Goal: Transaction & Acquisition: Obtain resource

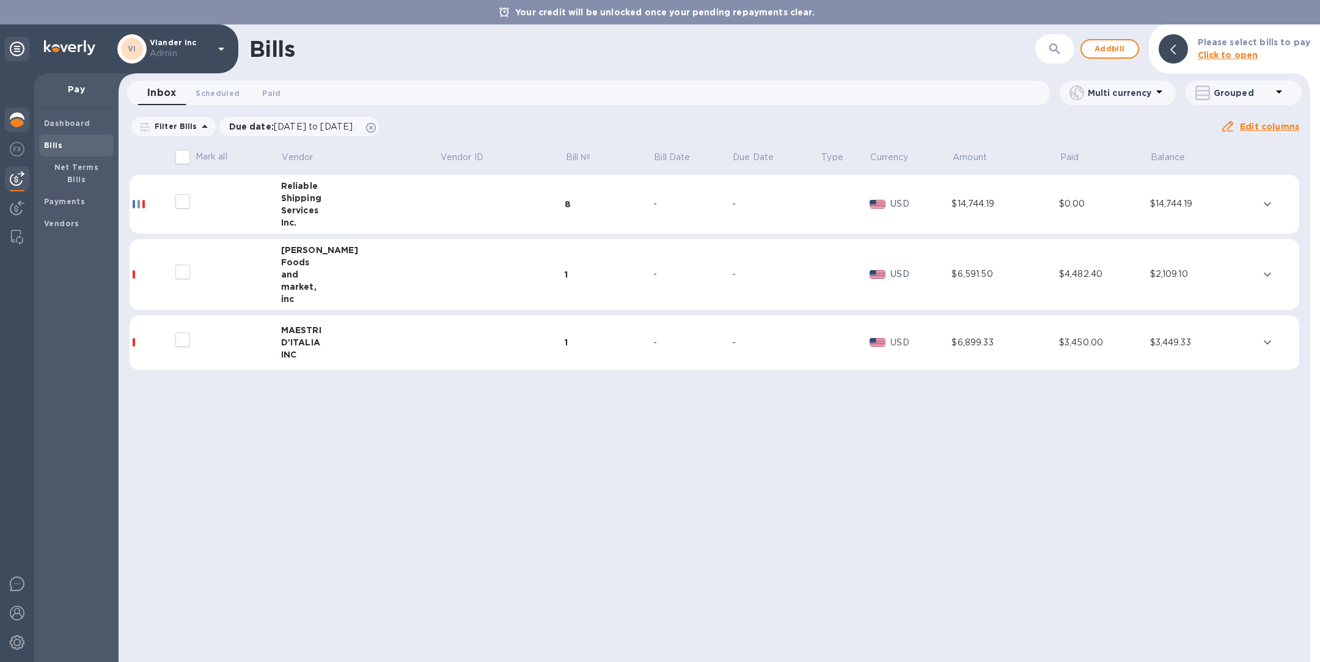
click at [16, 116] on img at bounding box center [17, 119] width 15 height 15
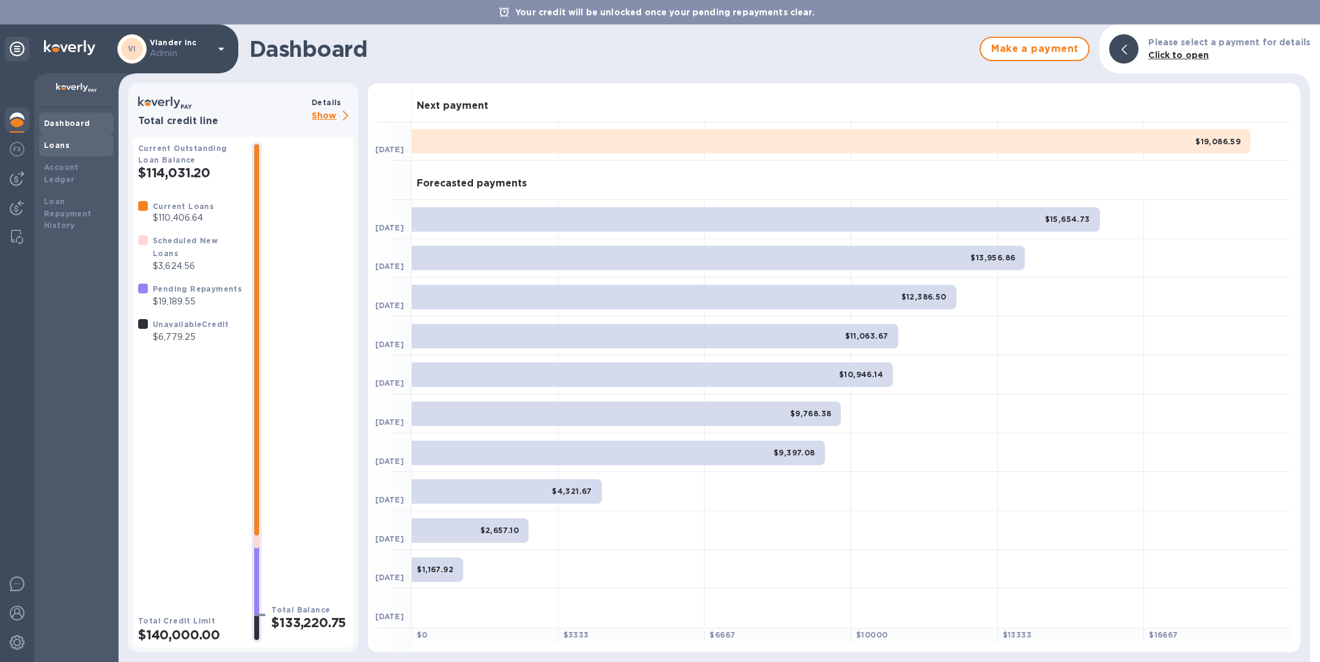
click at [66, 142] on b "Loans" at bounding box center [57, 145] width 26 height 9
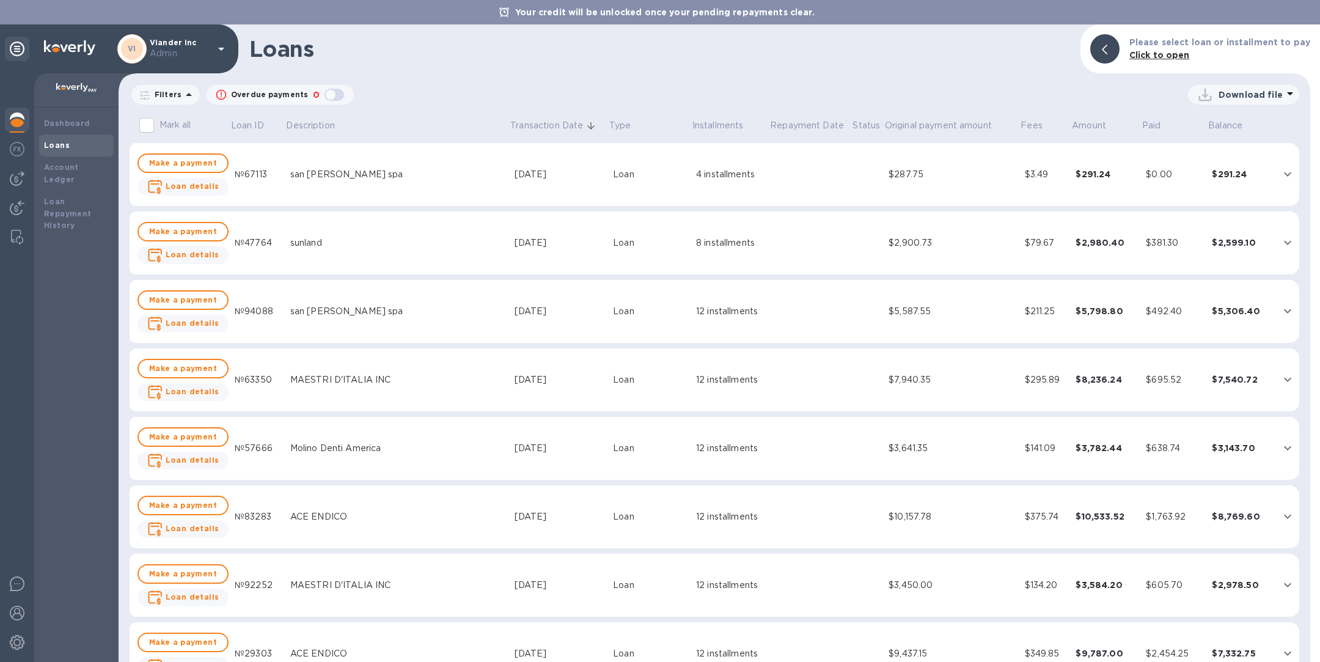
click at [1246, 91] on p "Download file" at bounding box center [1250, 95] width 64 height 12
click at [787, 92] on div at bounding box center [660, 331] width 1320 height 662
click at [1283, 310] on icon "expand row" at bounding box center [1287, 311] width 15 height 15
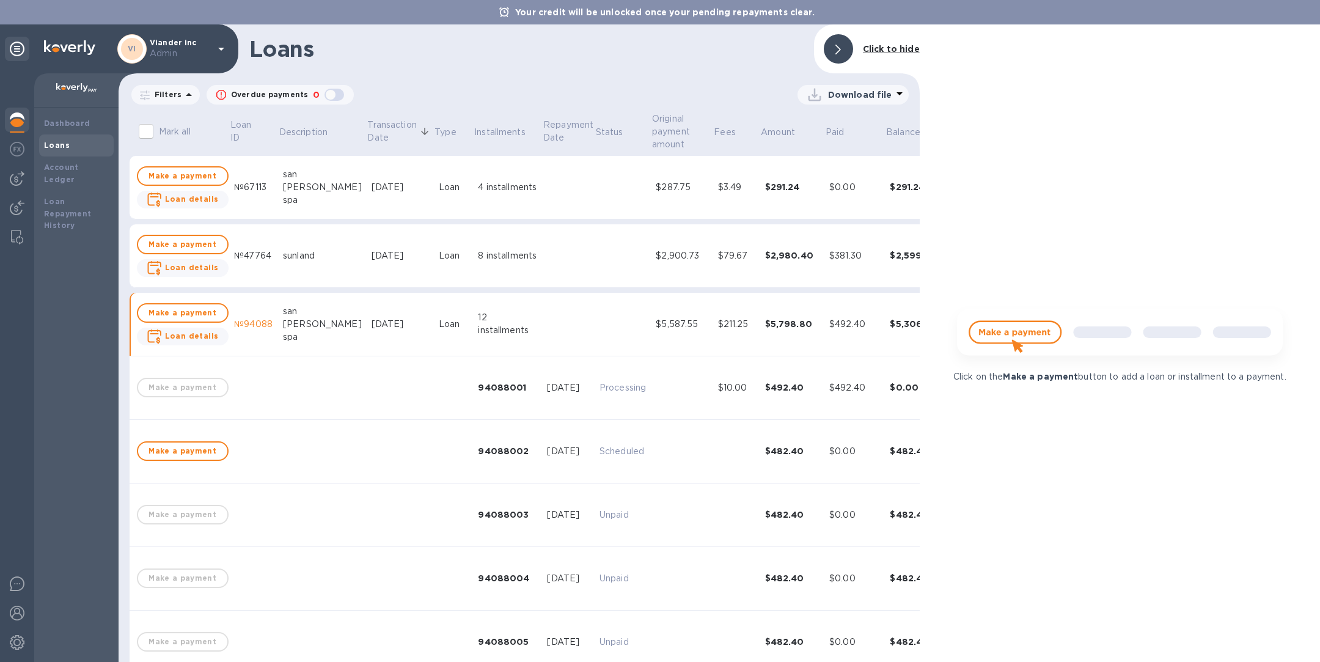
click at [595, 318] on td at bounding box center [623, 325] width 56 height 64
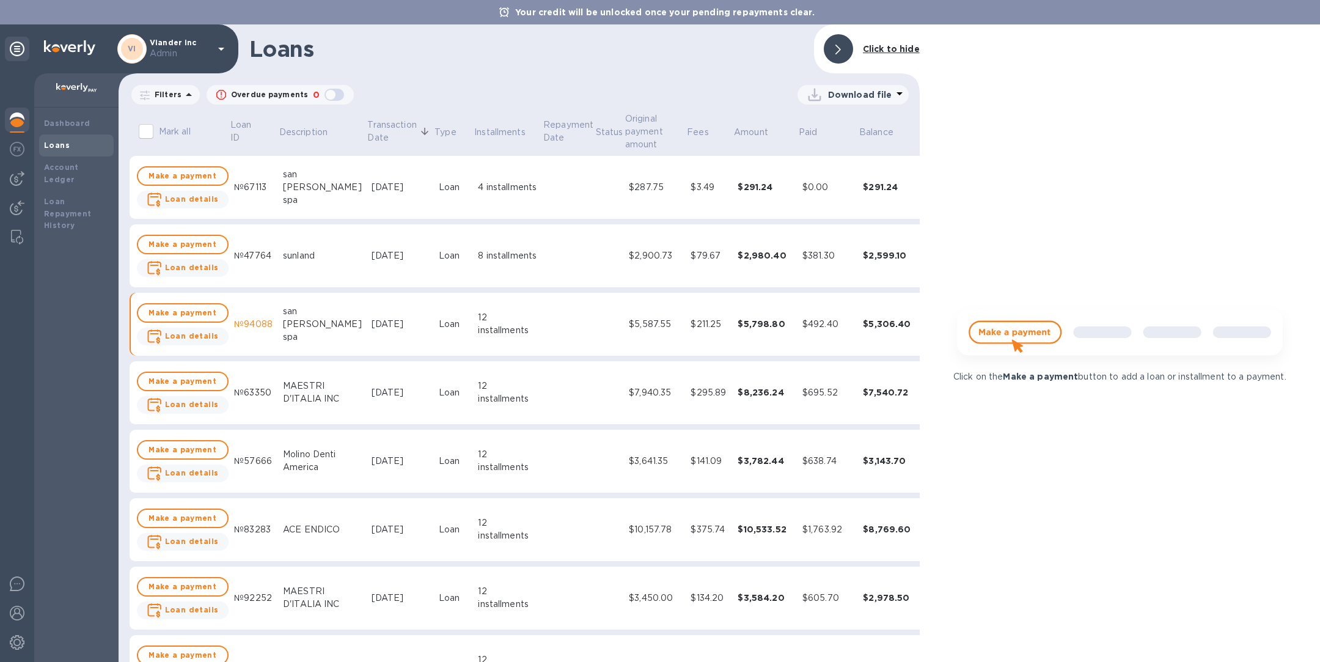
click at [846, 93] on p "Download file" at bounding box center [860, 95] width 64 height 12
click at [835, 156] on li "PDF file" at bounding box center [853, 158] width 83 height 34
